Goal: Task Accomplishment & Management: Manage account settings

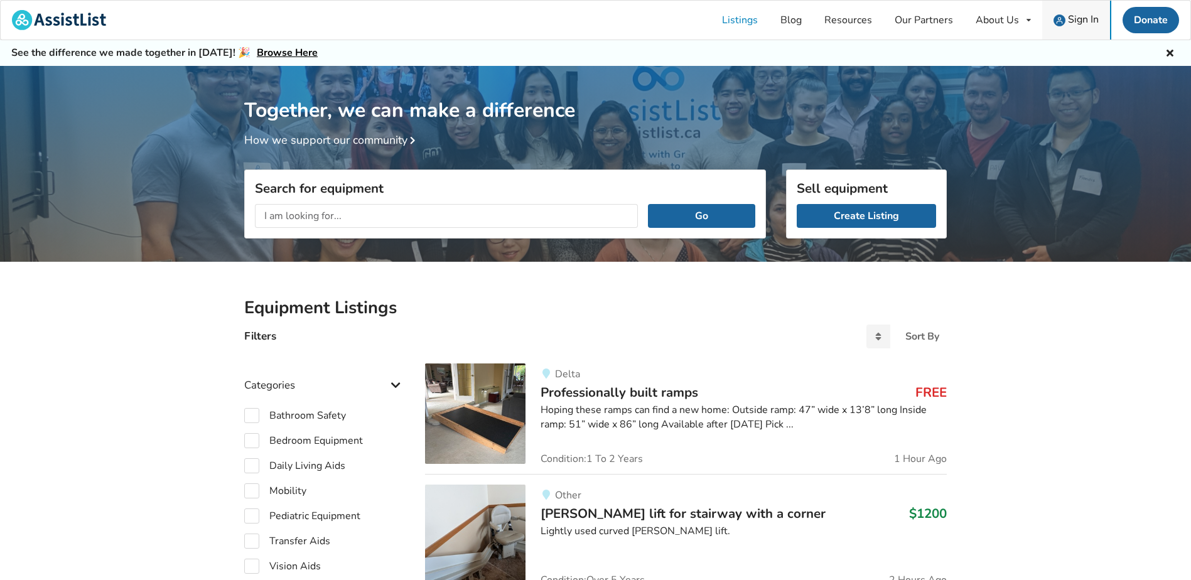
click at [1087, 16] on span "Sign In" at bounding box center [1083, 20] width 31 height 14
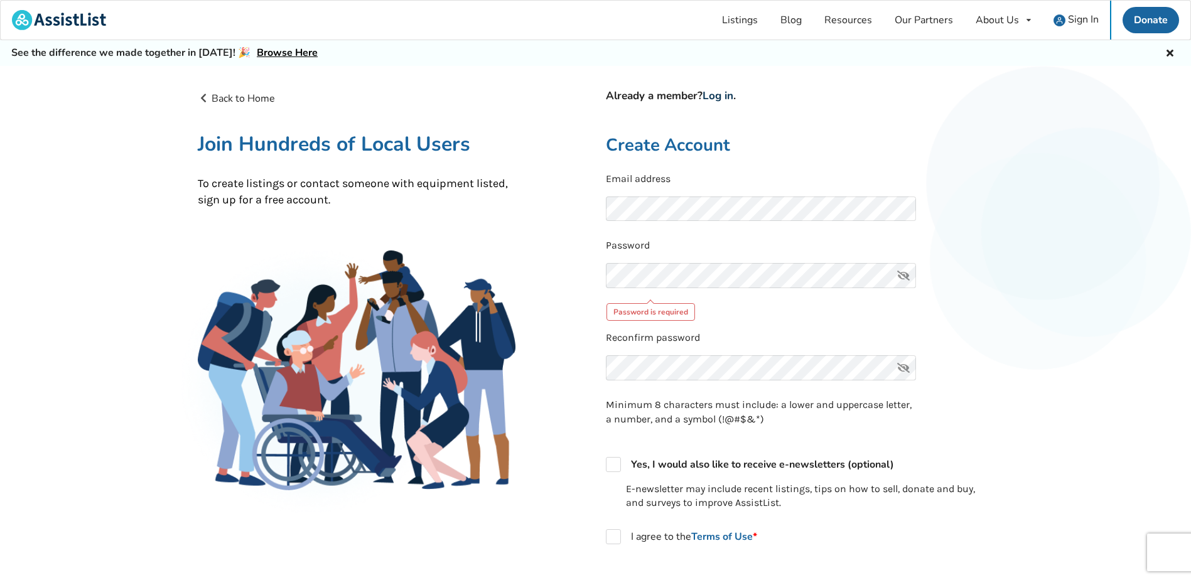
click at [723, 95] on link "Log in" at bounding box center [718, 96] width 31 height 14
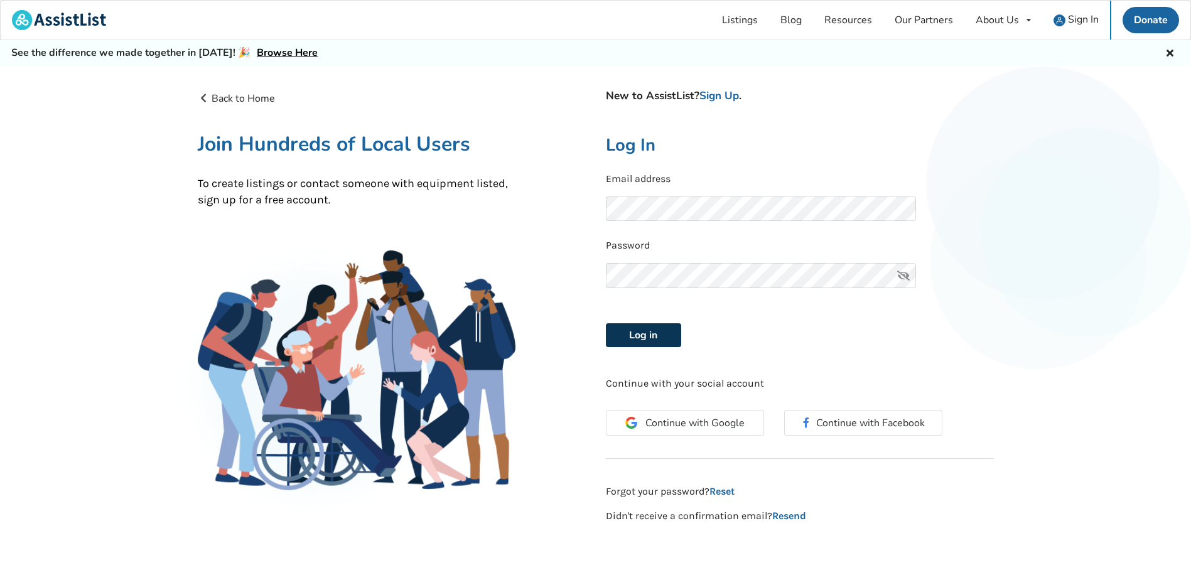
click at [628, 336] on button "Log in" at bounding box center [643, 335] width 75 height 24
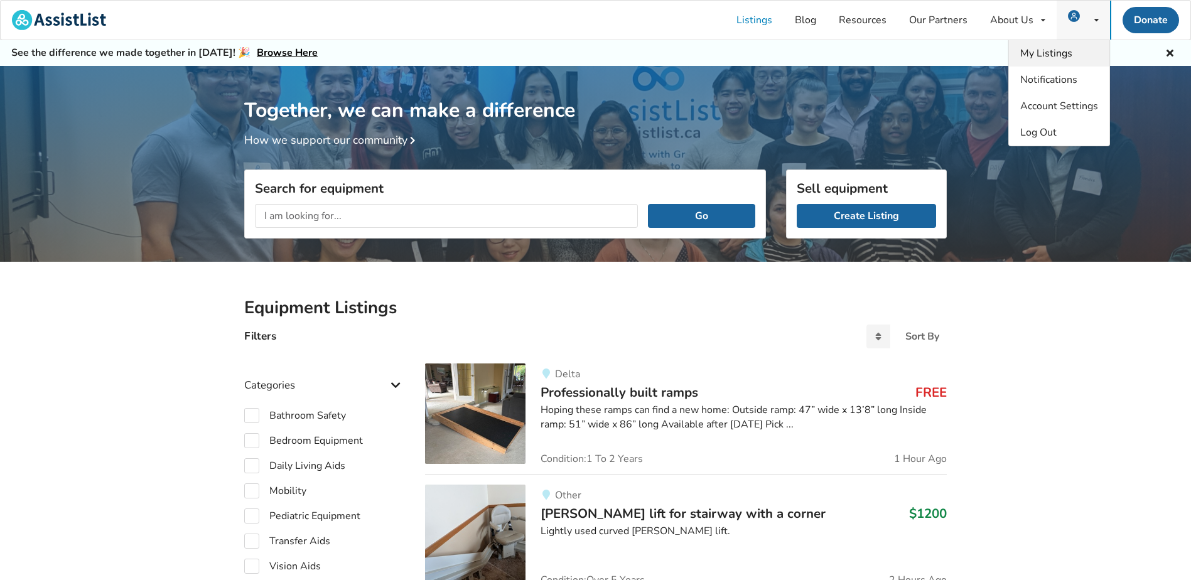
click at [1048, 55] on span "My Listings" at bounding box center [1046, 53] width 52 height 14
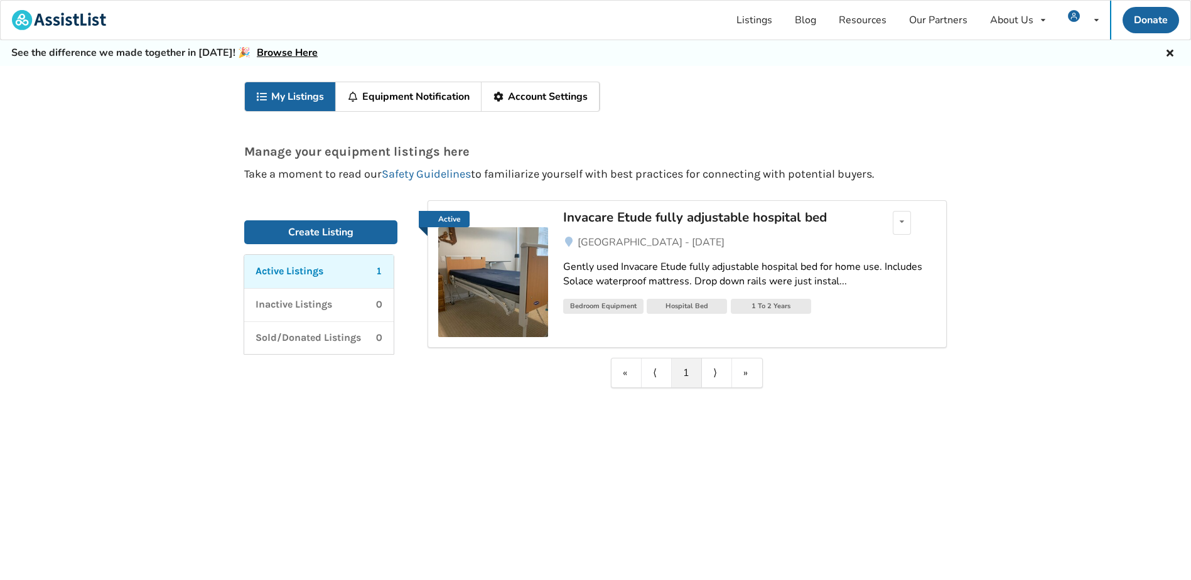
click at [437, 96] on link "Equipment Notification" at bounding box center [409, 96] width 146 height 29
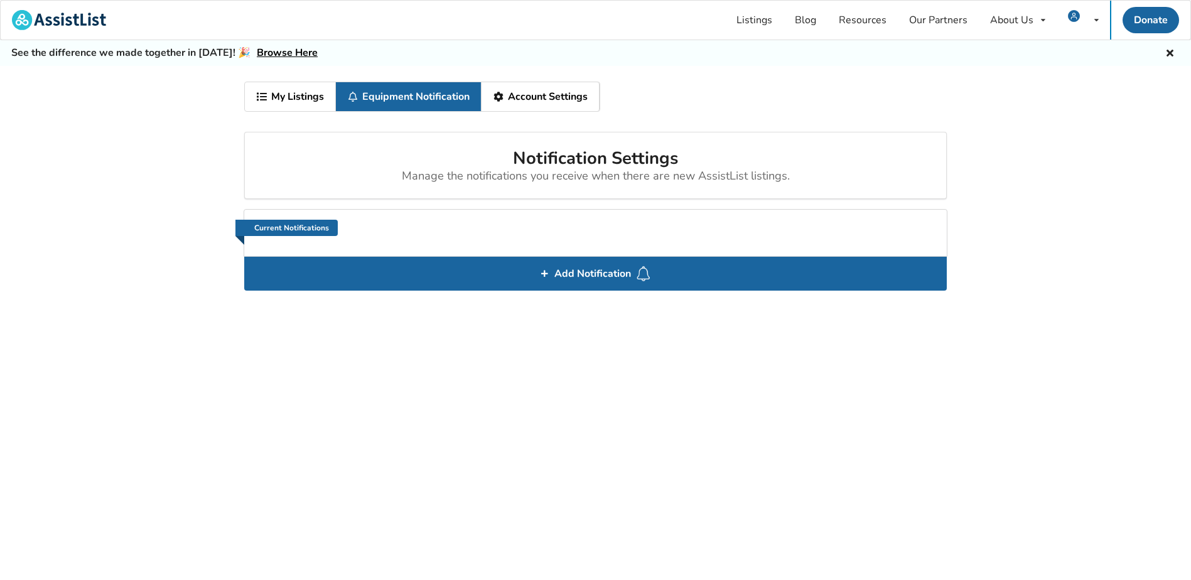
click at [311, 97] on link "My Listings" at bounding box center [290, 96] width 91 height 29
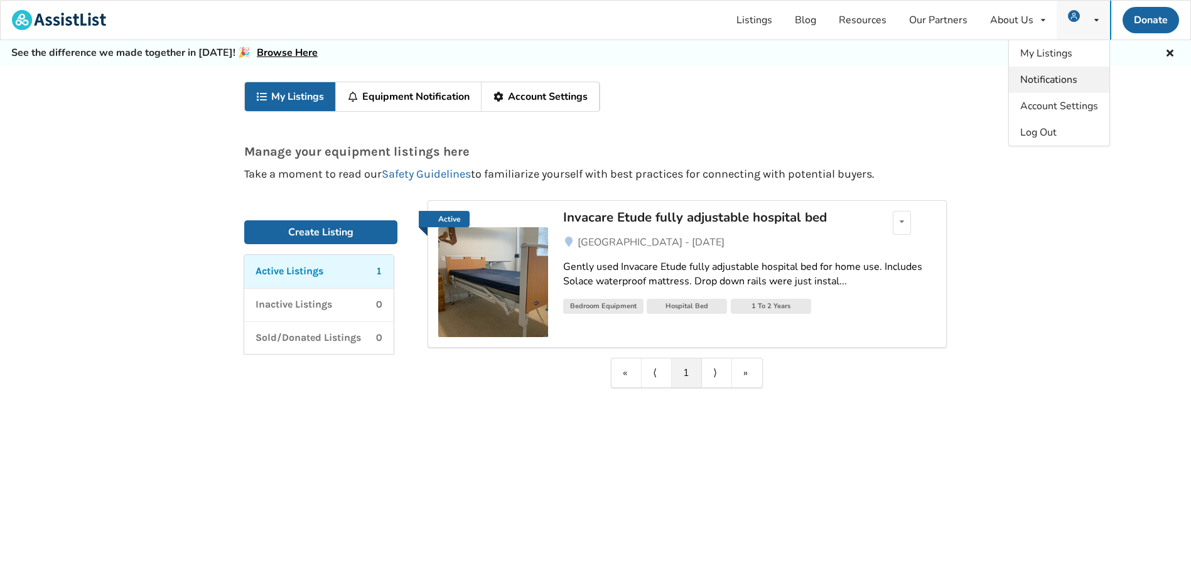
click at [1070, 85] on span "Notifications" at bounding box center [1048, 80] width 57 height 14
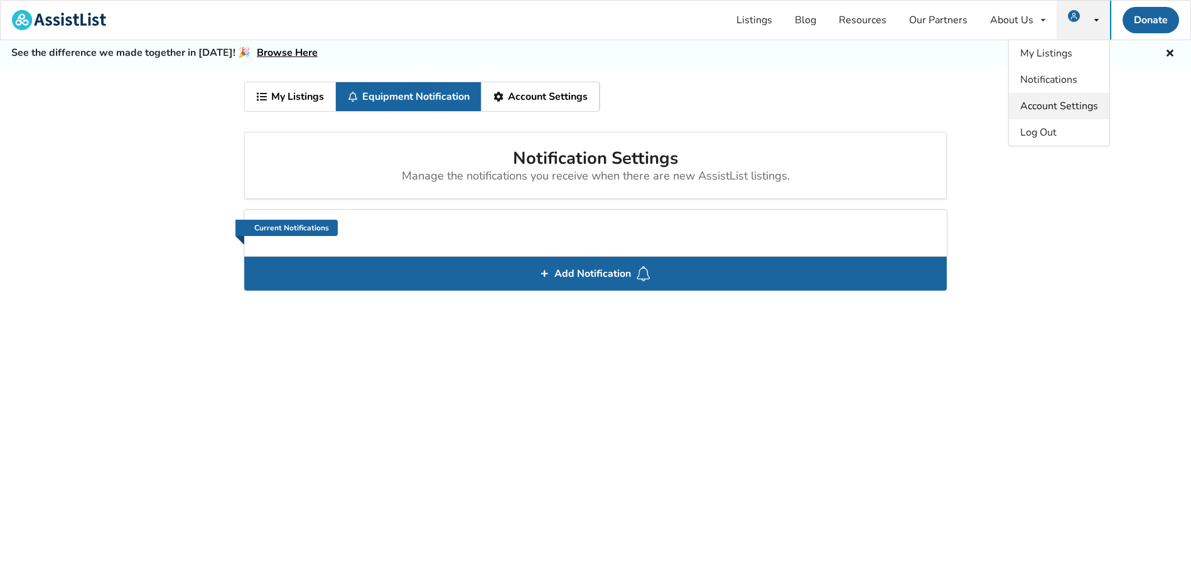
click at [1065, 102] on span "Account Settings" at bounding box center [1059, 106] width 78 height 14
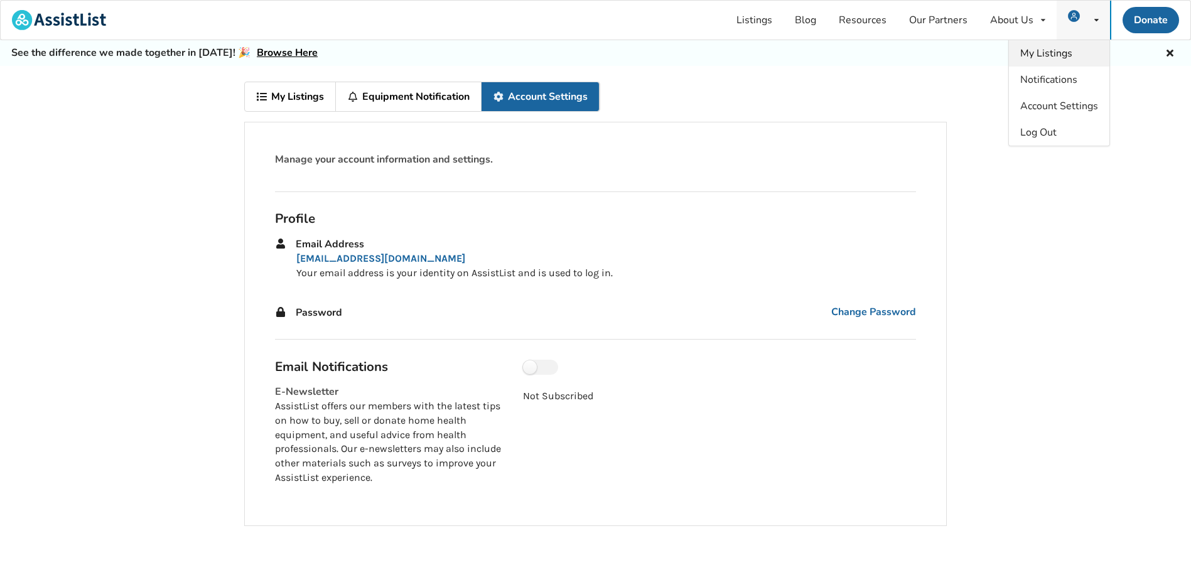
click at [1079, 48] on link "My Listings" at bounding box center [1059, 53] width 100 height 26
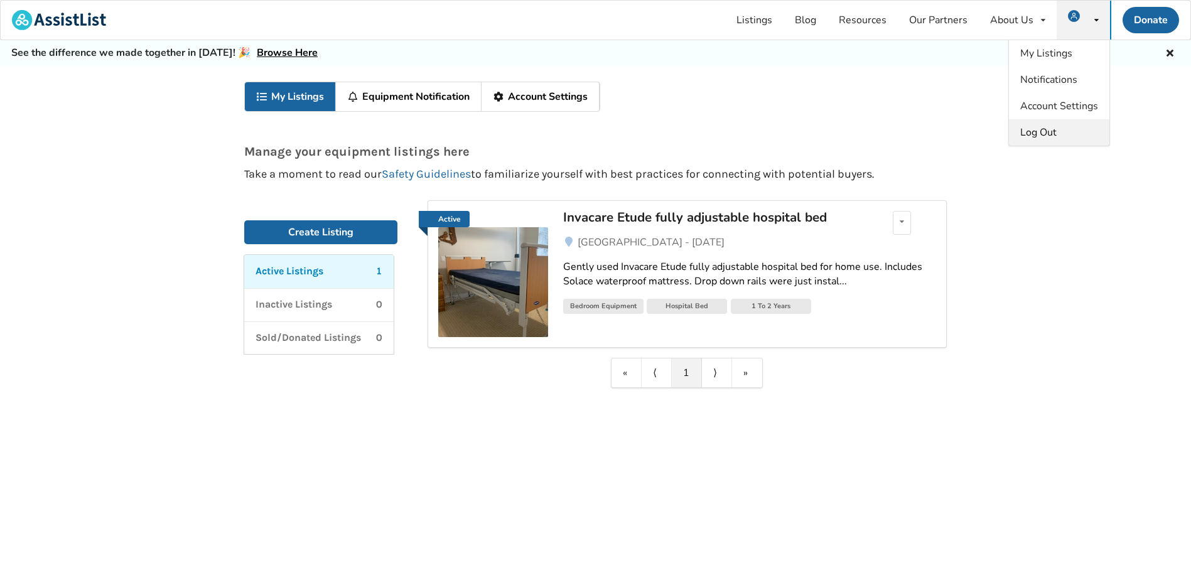
click at [1056, 131] on span "Log Out" at bounding box center [1038, 133] width 36 height 14
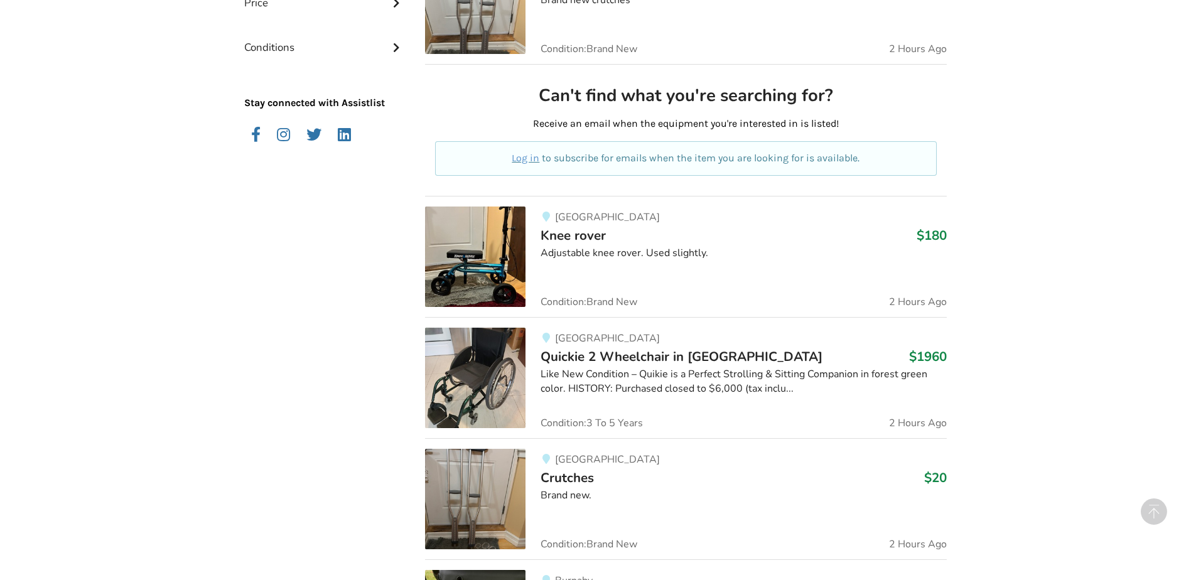
scroll to position [628, 0]
